Goal: Transaction & Acquisition: Purchase product/service

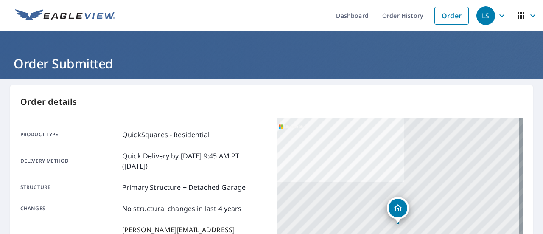
scroll to position [42, 0]
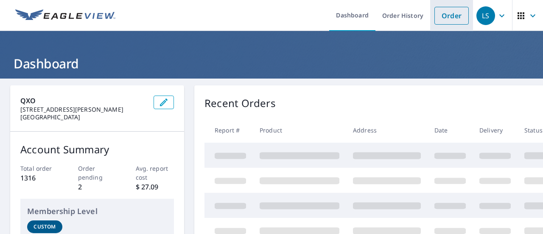
click at [445, 17] on link "Order" at bounding box center [451, 16] width 34 height 18
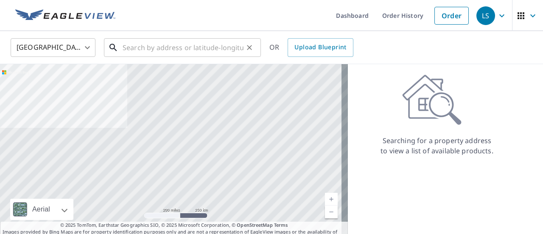
click at [126, 45] on input "text" at bounding box center [183, 48] width 121 height 24
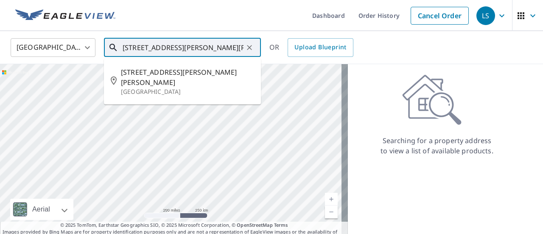
click at [153, 73] on span "[STREET_ADDRESS][PERSON_NAME][PERSON_NAME]" at bounding box center [187, 77] width 133 height 20
type input "[STREET_ADDRESS][PERSON_NAME][PERSON_NAME]"
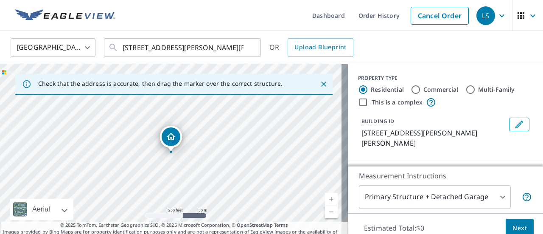
scroll to position [30, 0]
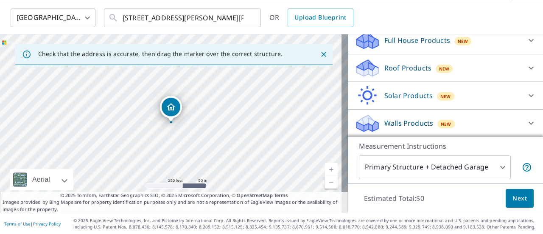
click at [392, 71] on p "Roof Products" at bounding box center [407, 68] width 47 height 10
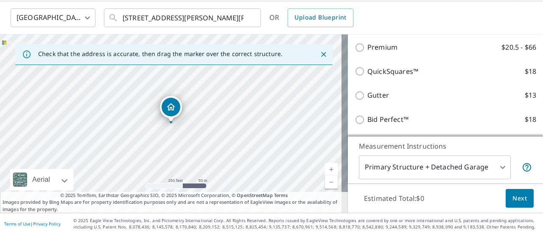
scroll to position [106, 0]
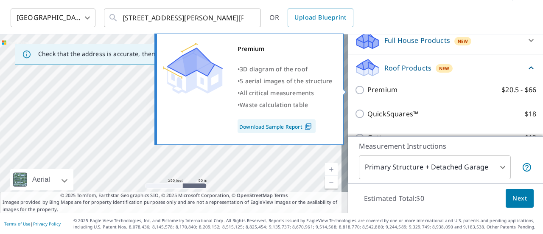
click at [355, 89] on input "Premium $20.5 - $66" at bounding box center [361, 90] width 13 height 10
checkbox input "true"
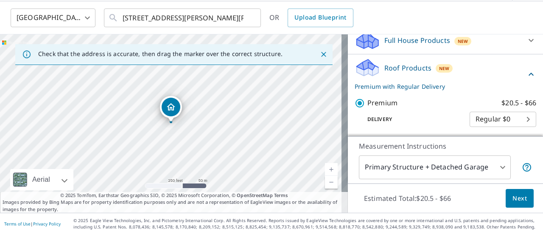
scroll to position [148, 0]
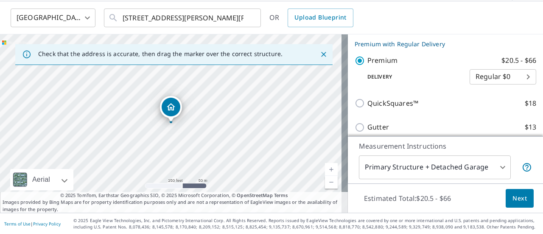
click at [512, 201] on span "Next" at bounding box center [519, 198] width 14 height 11
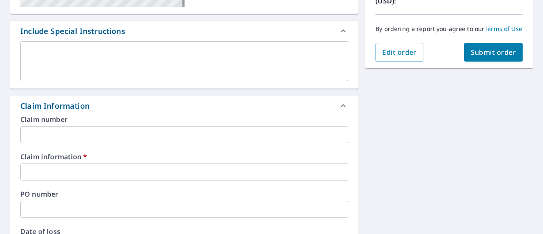
scroll to position [284, 0]
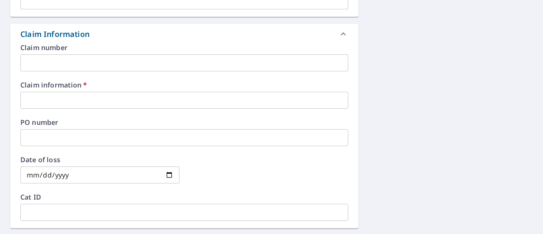
click at [96, 61] on input "text" at bounding box center [184, 62] width 328 height 17
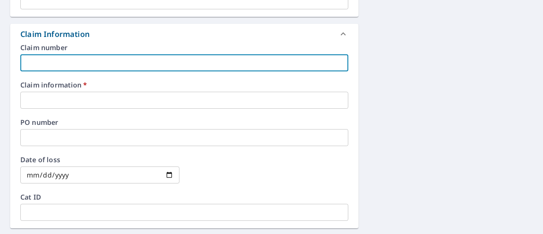
click at [101, 61] on input "text" at bounding box center [184, 62] width 328 height 17
type input "m"
checkbox input "true"
type input "ma"
checkbox input "true"
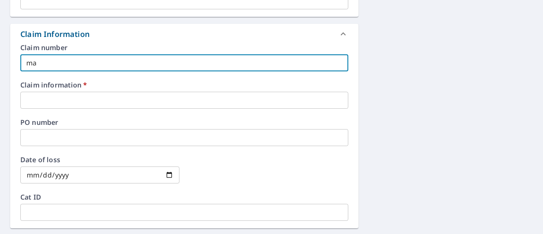
type input "mat"
checkbox input "true"
type input "matt"
checkbox input "true"
type input "matt"
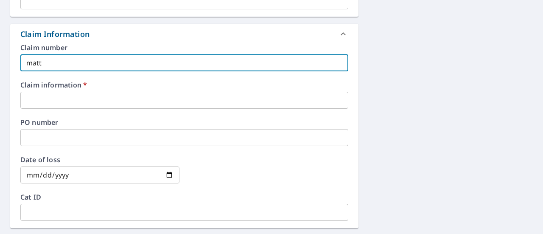
checkbox input "true"
type input "[PERSON_NAME]"
checkbox input "true"
type input "matt wo"
checkbox input "true"
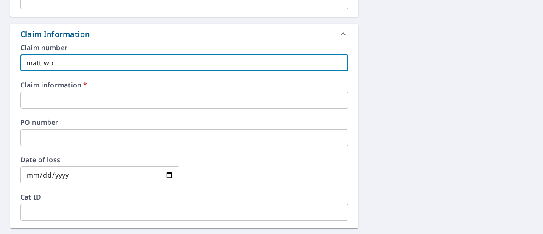
type input "[PERSON_NAME]"
checkbox input "true"
type input "[PERSON_NAME]"
click at [79, 101] on input "text" at bounding box center [184, 100] width 328 height 17
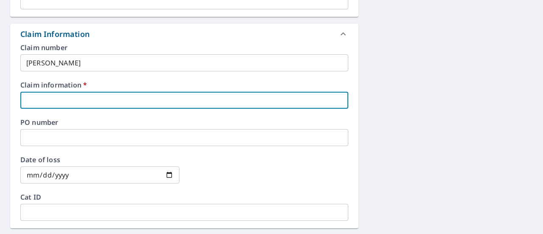
type input "m"
checkbox input "true"
type input "ma"
checkbox input "true"
type input "mat"
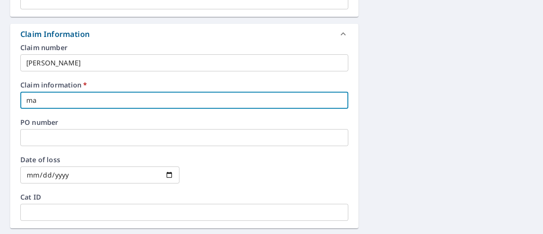
checkbox input "true"
type input "matt"
checkbox input "true"
type input "matt"
checkbox input "true"
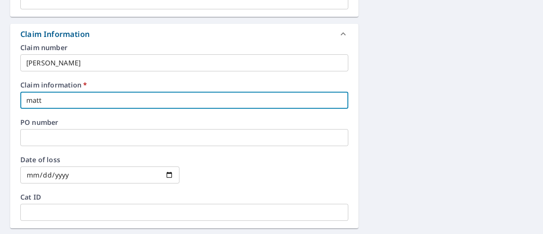
type input "[PERSON_NAME]"
checkbox input "true"
type input "matt wo"
checkbox input "true"
type input "[PERSON_NAME]"
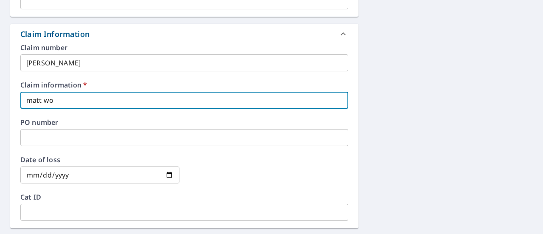
checkbox input "true"
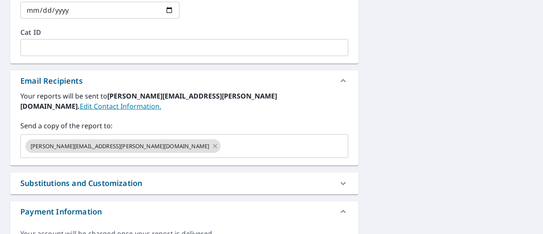
scroll to position [487, 0]
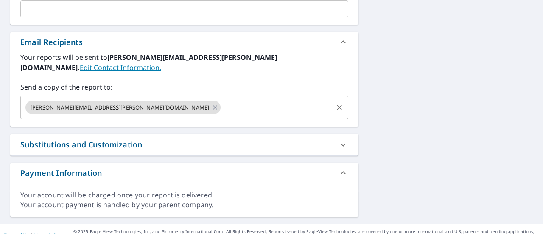
click at [134, 95] on div "[PERSON_NAME][EMAIL_ADDRESS][PERSON_NAME][DOMAIN_NAME] ​" at bounding box center [184, 107] width 328 height 24
type input "[PERSON_NAME]"
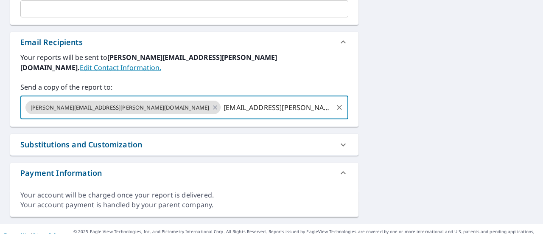
type input "[PERSON_NAME][EMAIL_ADDRESS][DOMAIN_NAME]"
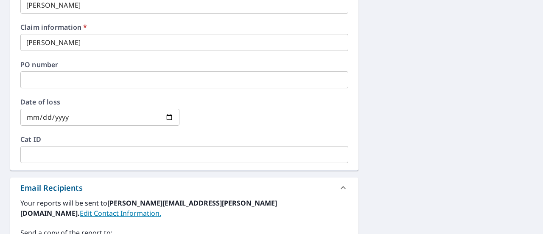
scroll to position [190, 0]
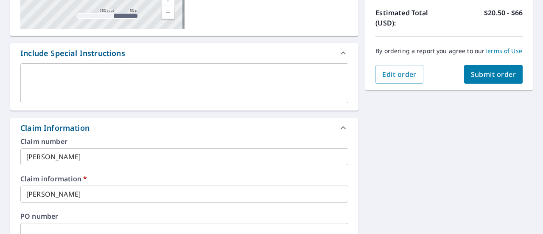
click at [493, 79] on span "Submit order" at bounding box center [493, 74] width 45 height 9
checkbox input "true"
